Goal: Transaction & Acquisition: Download file/media

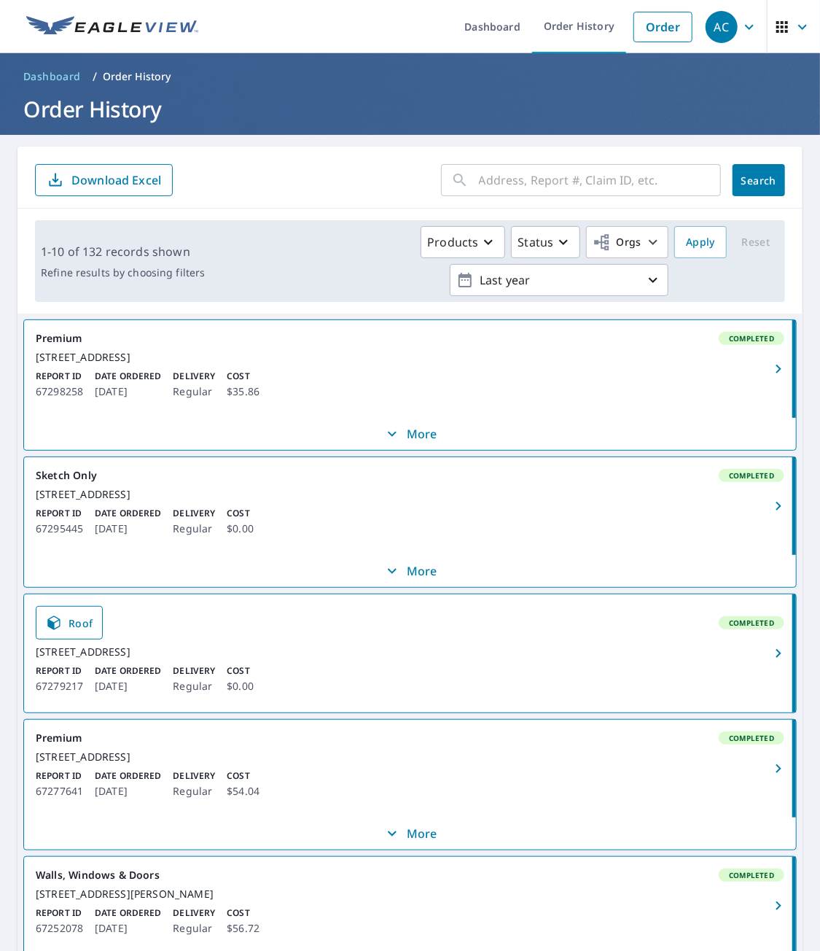
click at [530, 170] on input "text" at bounding box center [600, 180] width 242 height 41
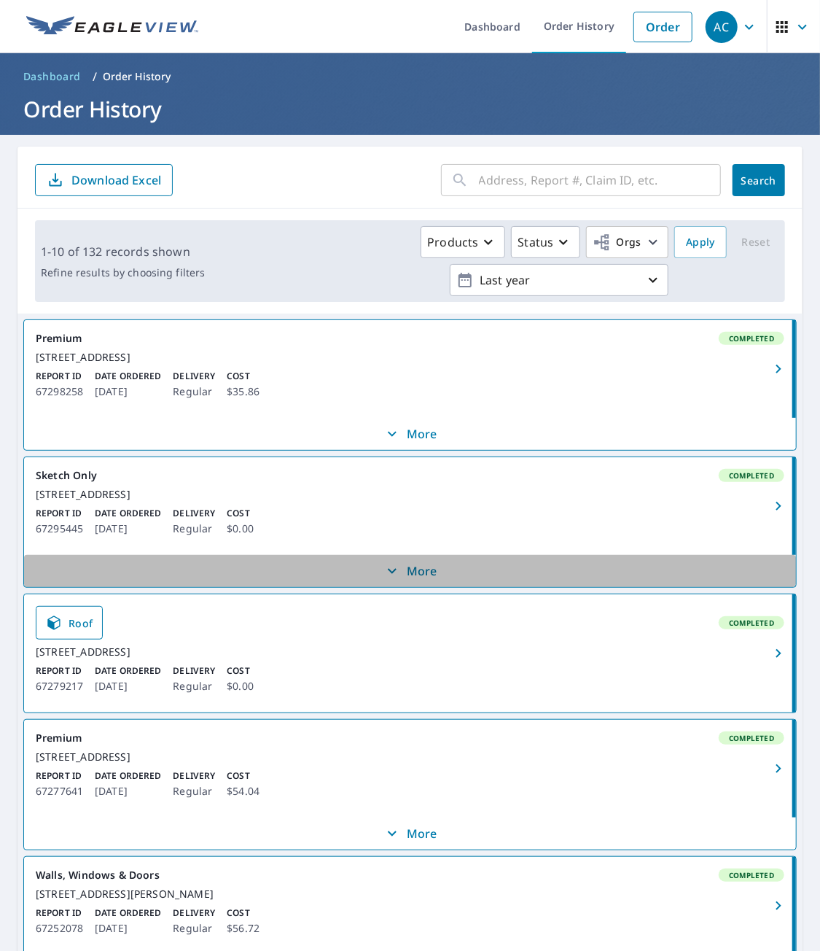
click at [418, 580] on p "More" at bounding box center [410, 570] width 54 height 17
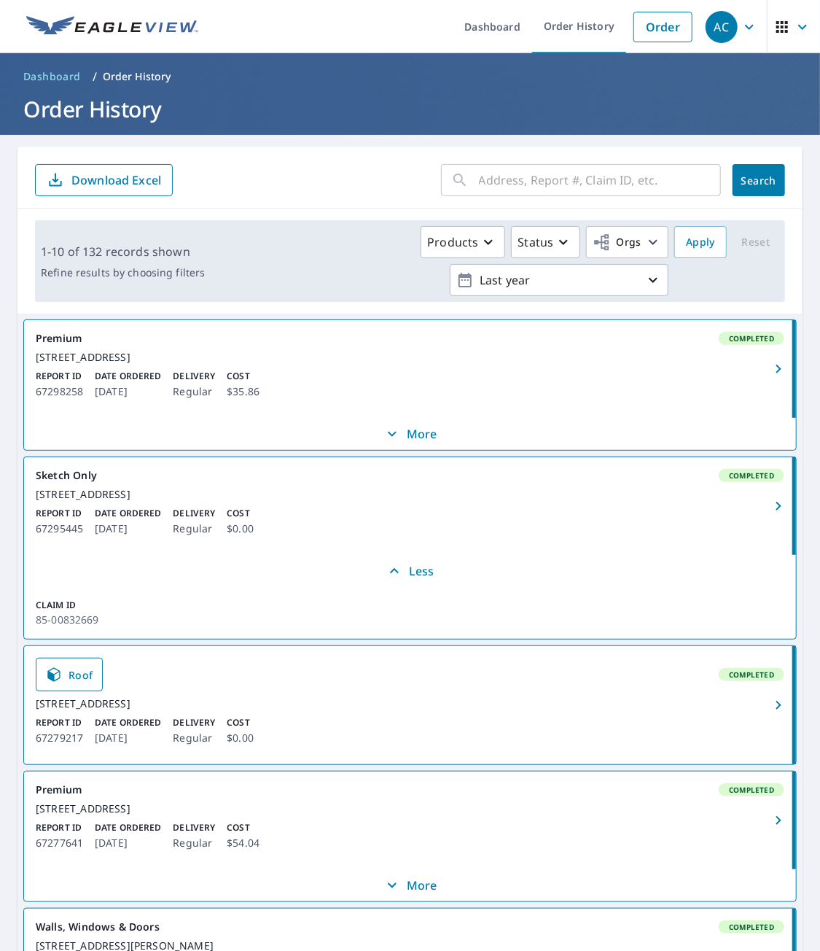
click at [770, 515] on icon "button" at bounding box center [778, 505] width 17 height 17
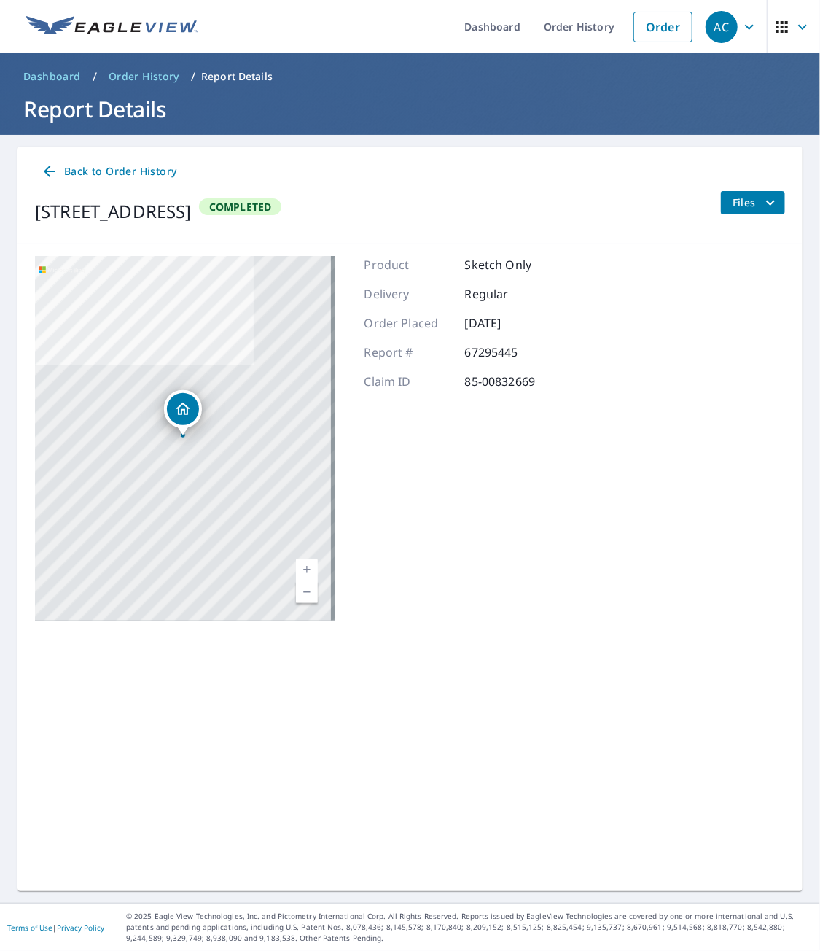
click at [737, 199] on span "Files" at bounding box center [756, 202] width 47 height 17
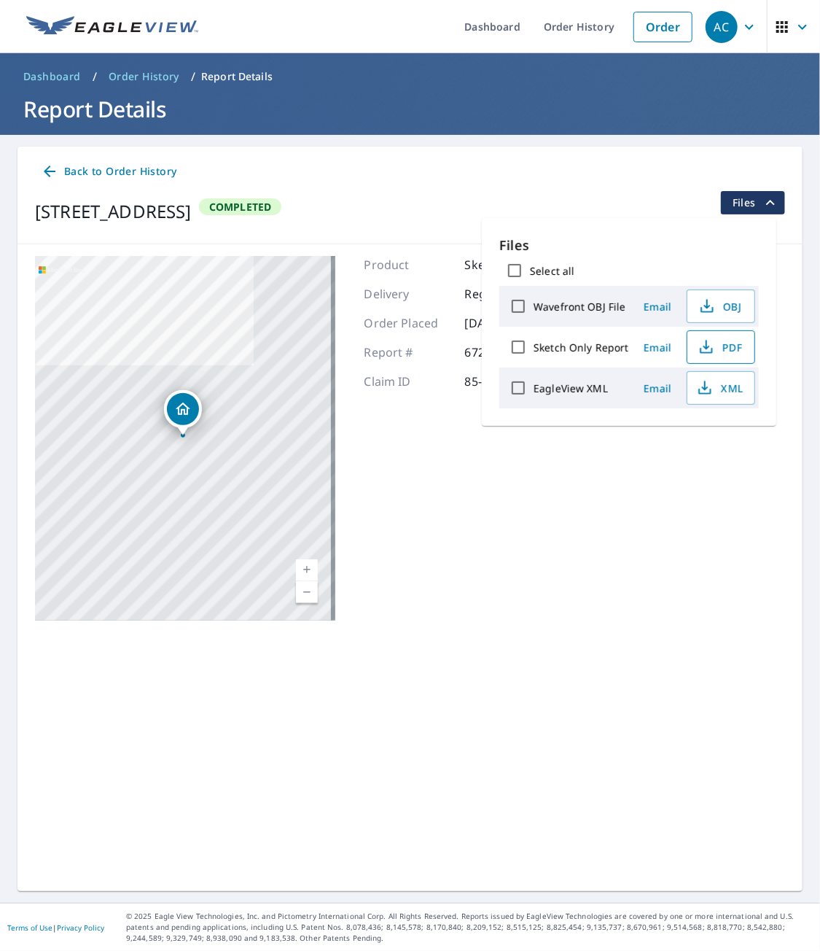
click at [725, 346] on span "PDF" at bounding box center [719, 346] width 47 height 17
click at [557, 33] on link "Order History" at bounding box center [579, 26] width 94 height 53
